Goal: Information Seeking & Learning: Learn about a topic

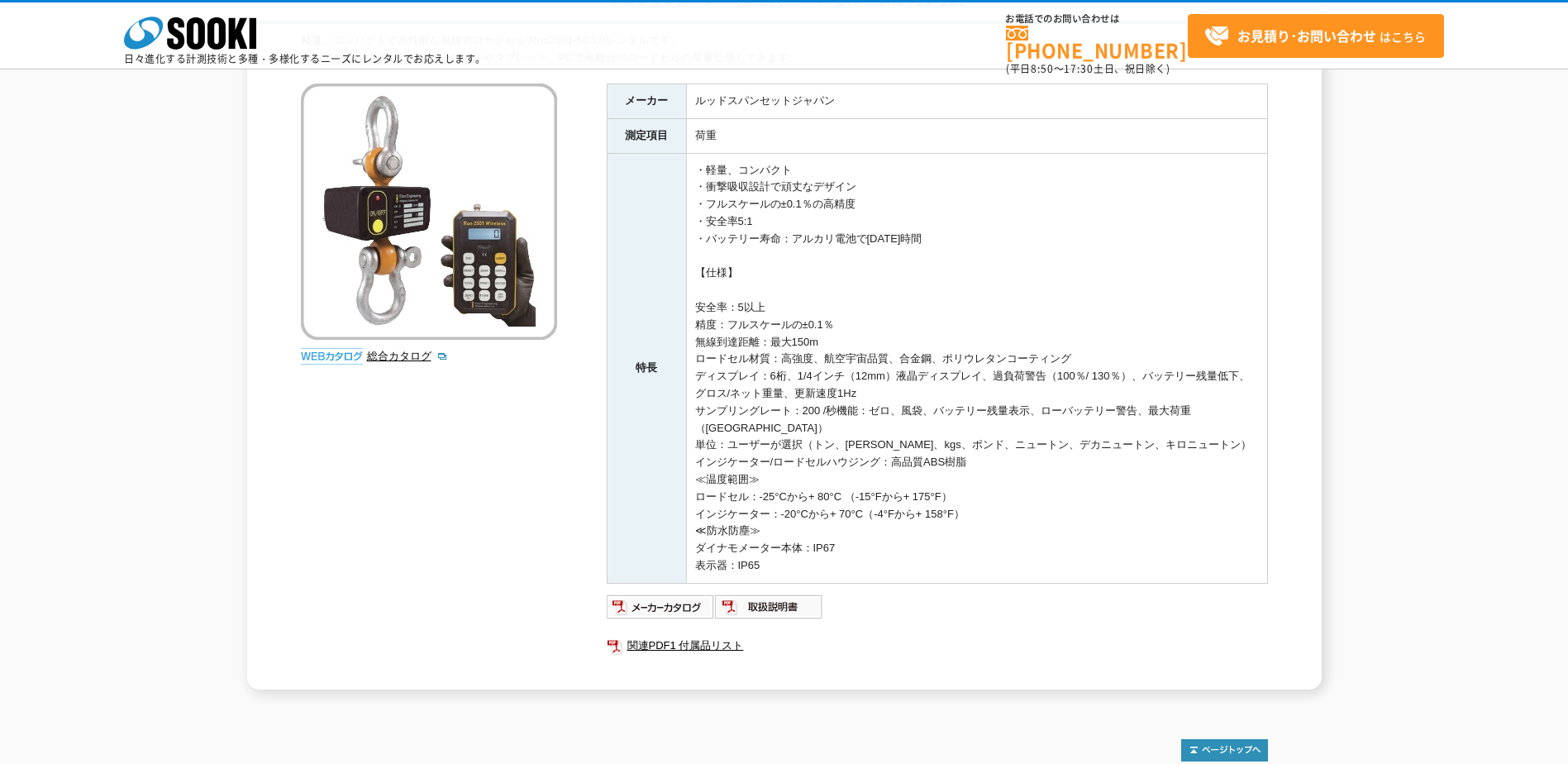
scroll to position [165, 0]
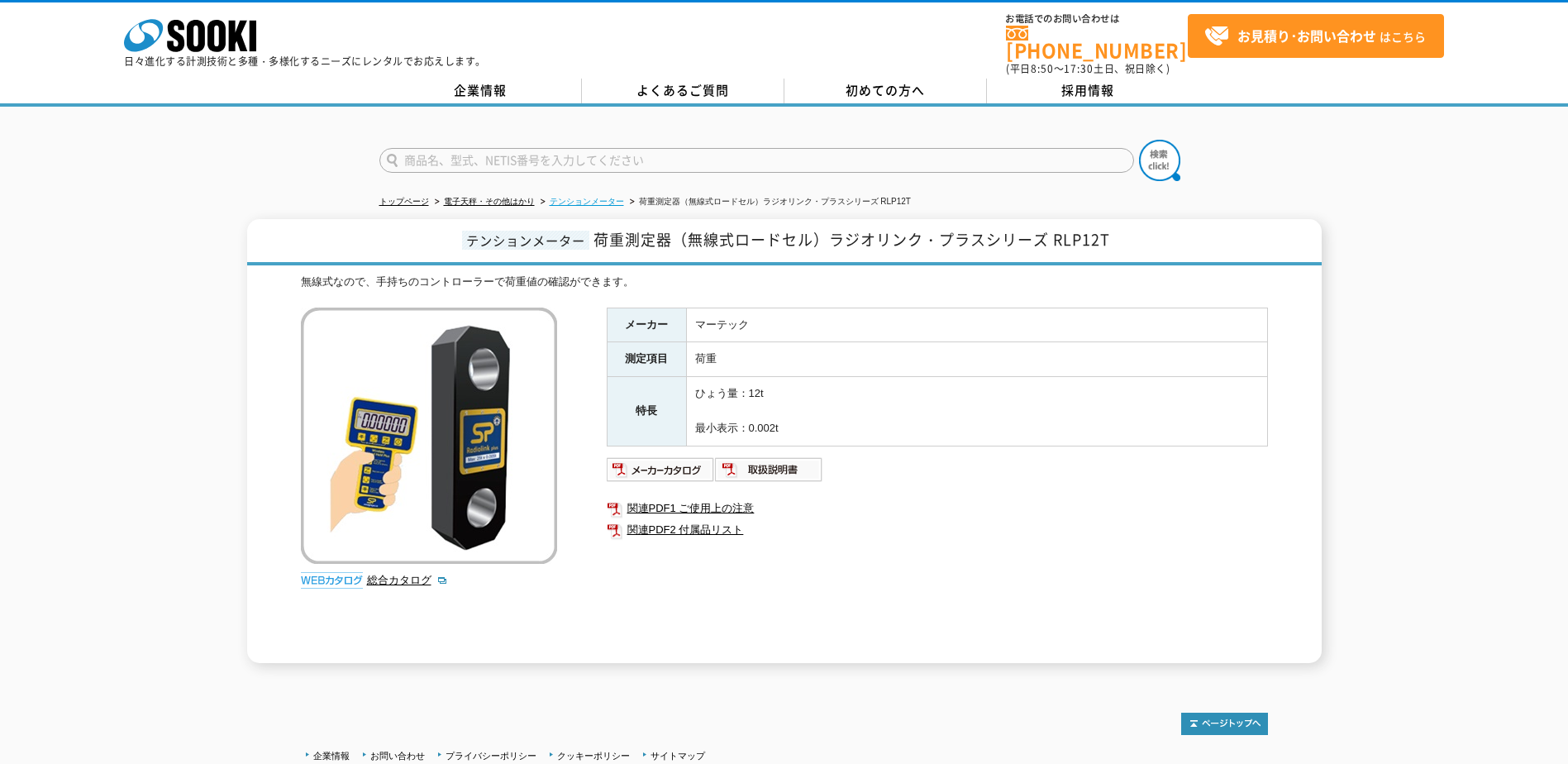
click at [606, 197] on link "テンションメーター" at bounding box center [587, 202] width 74 height 9
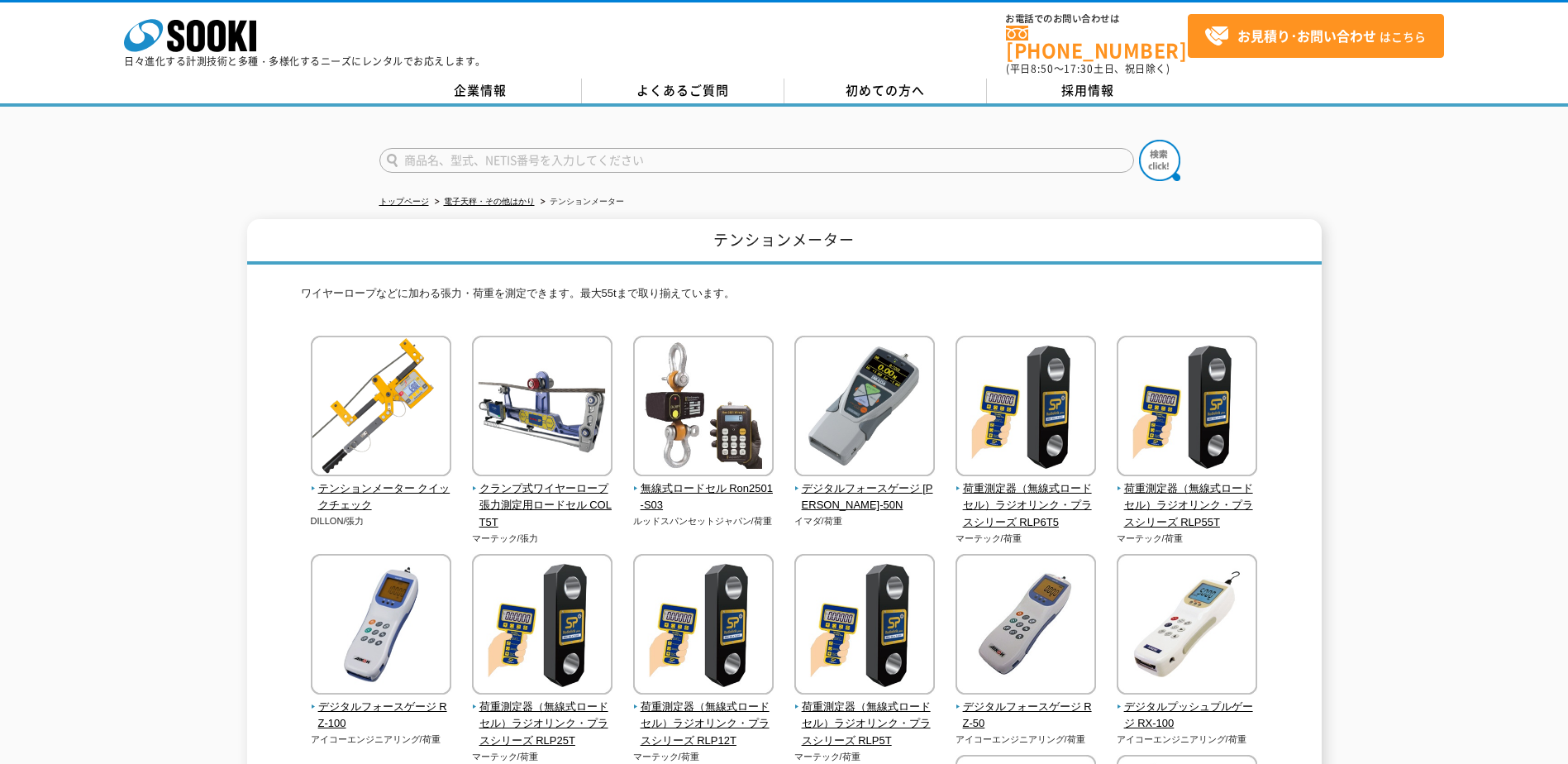
click at [900, 148] on input "text" at bounding box center [756, 160] width 754 height 24
type input "シャックル"
click at [1139, 139] on button at bounding box center [1159, 160] width 41 height 41
